Goal: Transaction & Acquisition: Purchase product/service

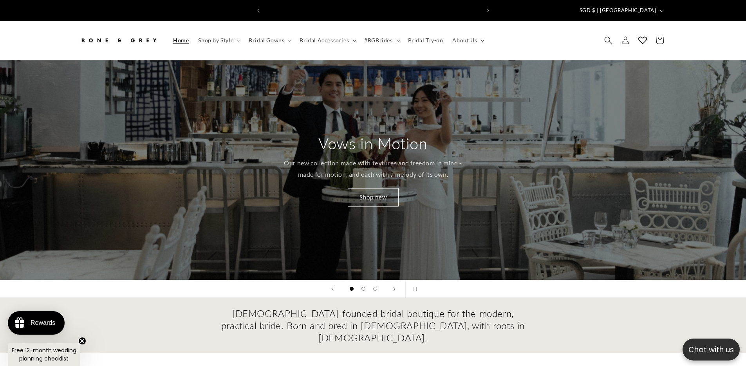
scroll to position [0, 215]
click at [461, 37] on span "About Us" at bounding box center [464, 40] width 25 height 7
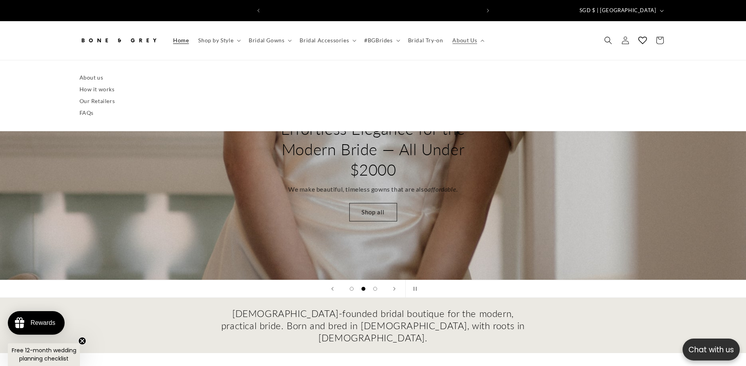
scroll to position [0, 431]
click at [584, 307] on div "[DEMOGRAPHIC_DATA]-founded bridal boutique for the modern, practical bride. Bor…" at bounding box center [373, 325] width 626 height 37
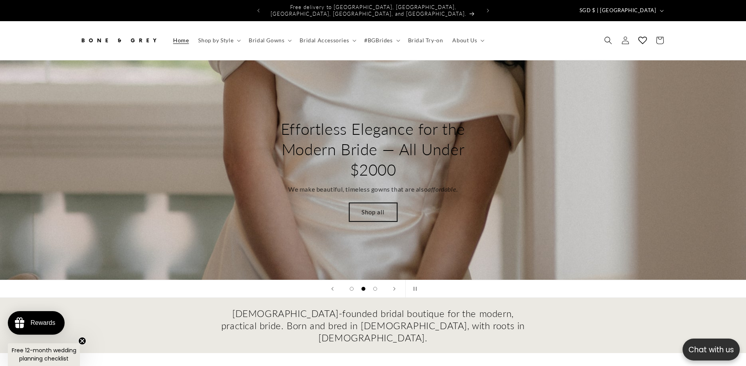
click at [382, 204] on link "Shop all" at bounding box center [373, 212] width 48 height 18
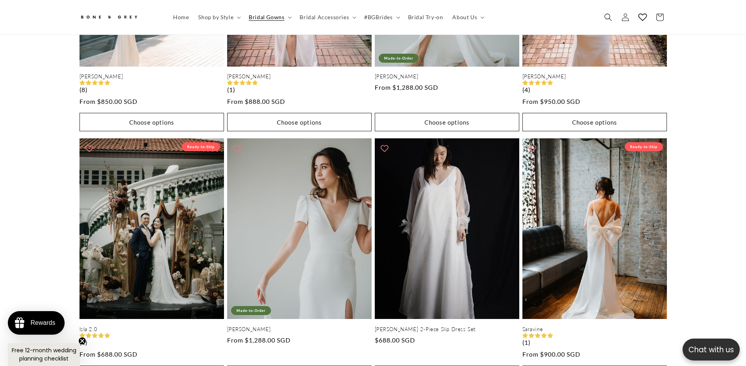
drag, startPoint x: 727, startPoint y: 159, endPoint x: 591, endPoint y: 0, distance: 209.9
